Goal: Find specific page/section: Find specific page/section

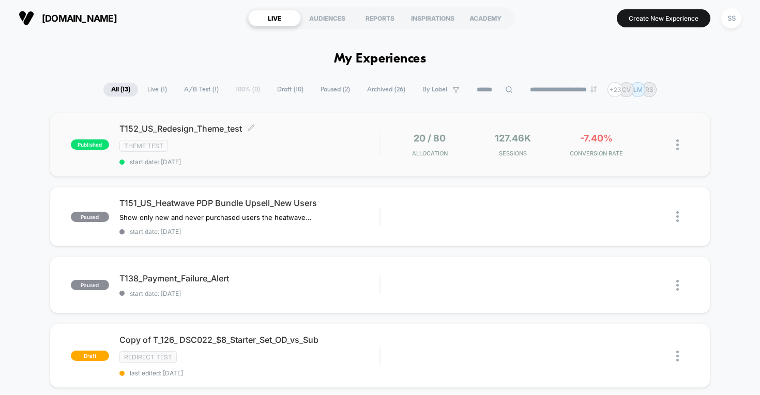
click at [188, 129] on span "T152_US_Redesign_Theme_test Click to edit experience details" at bounding box center [249, 128] width 260 height 10
